Goal: Transaction & Acquisition: Purchase product/service

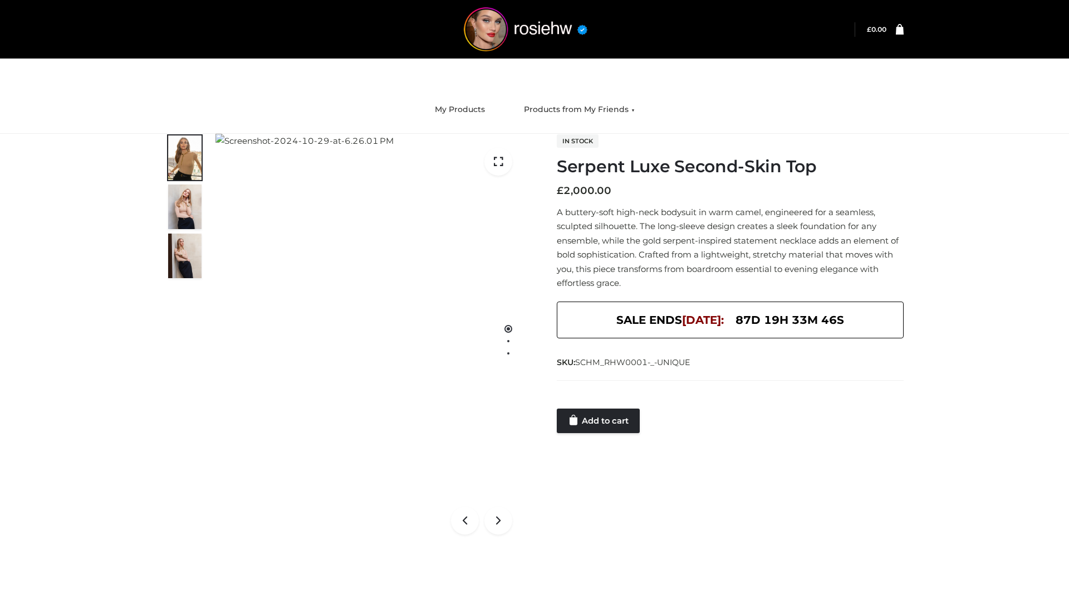
click at [599, 421] on link "Add to cart" at bounding box center [598, 420] width 83 height 25
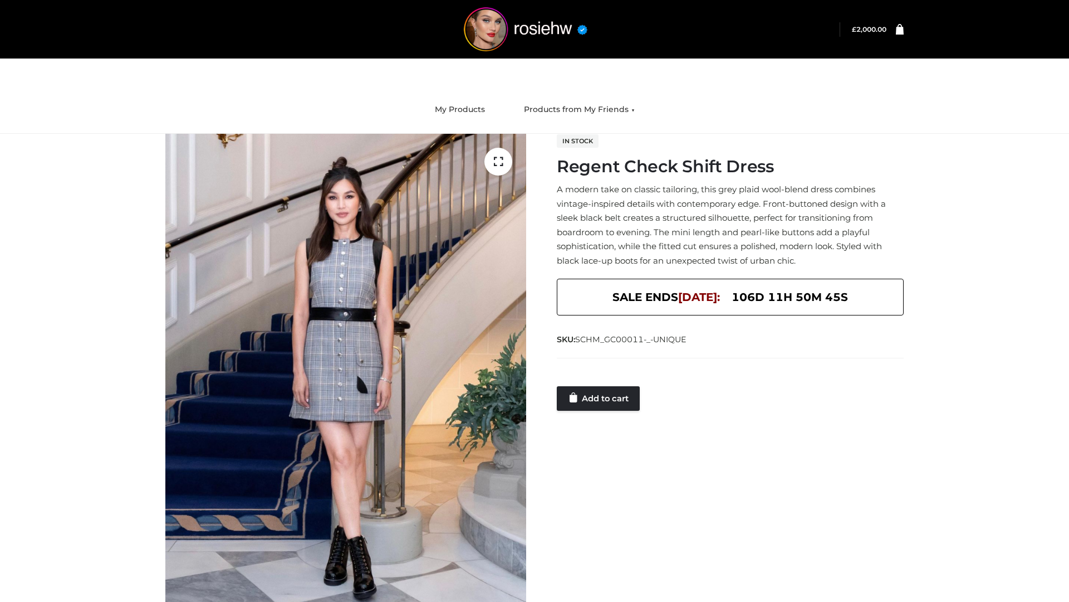
click at [599, 398] on link "Add to cart" at bounding box center [598, 398] width 83 height 25
